Goal: Use online tool/utility: Use online tool/utility

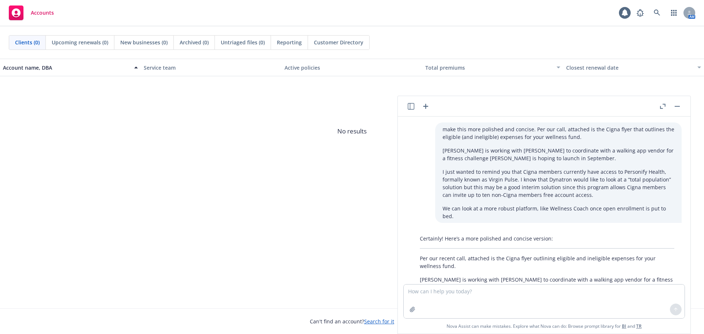
scroll to position [398, 0]
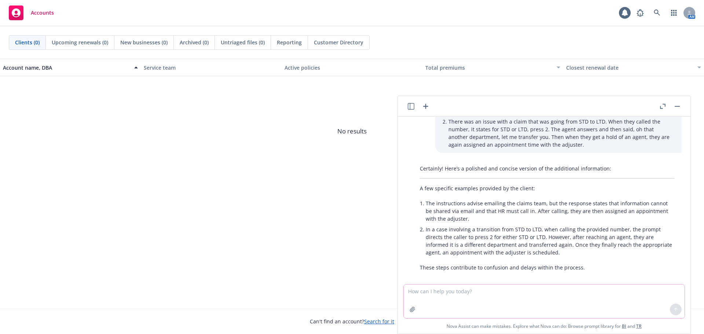
click at [461, 293] on textarea at bounding box center [544, 301] width 281 height 34
click at [472, 293] on textarea "make this more concise." at bounding box center [544, 301] width 281 height 34
paste textarea "Can you confirm if The Standard requests for beneficiary information when spous…"
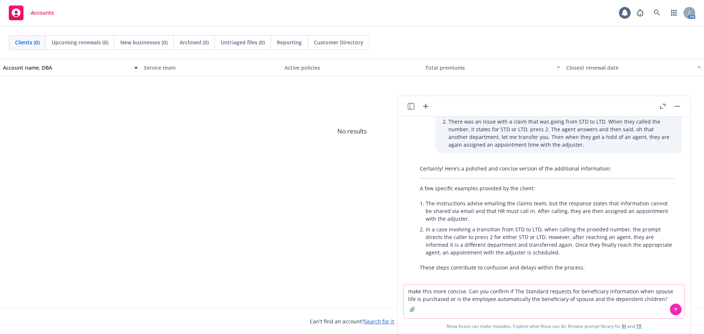
type textarea "make this more concise. Can you confirm if The Standard requests for beneficiar…"
click at [676, 309] on icon at bounding box center [675, 309] width 5 height 5
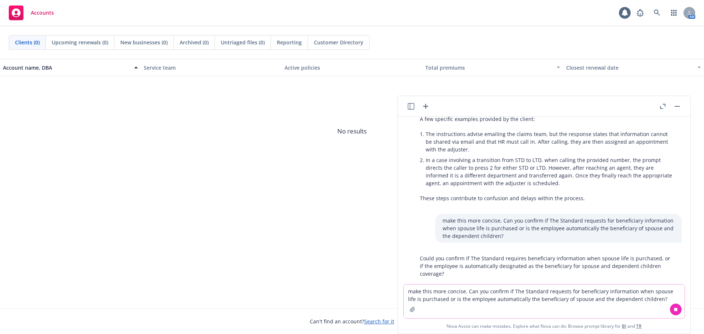
scroll to position [473, 0]
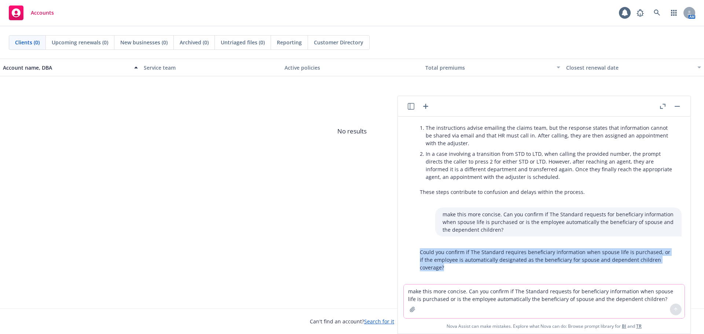
drag, startPoint x: 419, startPoint y: 244, endPoint x: 462, endPoint y: 261, distance: 45.9
click at [462, 261] on div "Could you confirm if The Standard requires beneficiary information when spouse …" at bounding box center [546, 259] width 269 height 29
copy p "Could you confirm if The Standard requires beneficiary information when spouse …"
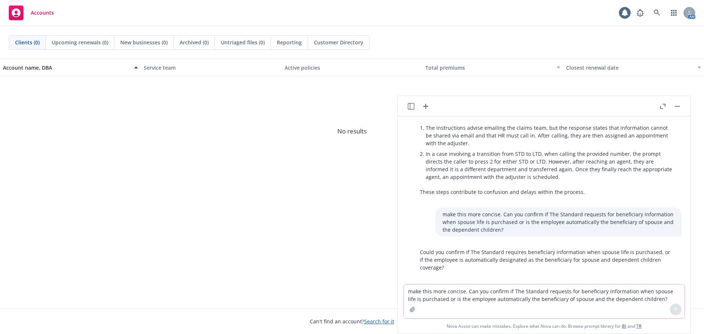
click at [279, 238] on div "Account name, DBA Service team Active policies Total premiums Closest renewal d…" at bounding box center [352, 184] width 704 height 250
